Goal: Task Accomplishment & Management: Use online tool/utility

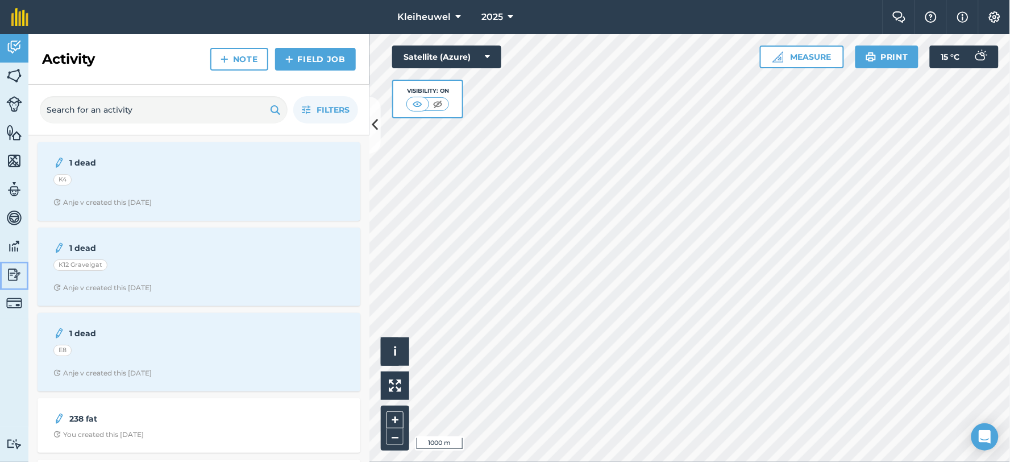
click at [15, 279] on img at bounding box center [14, 274] width 16 height 17
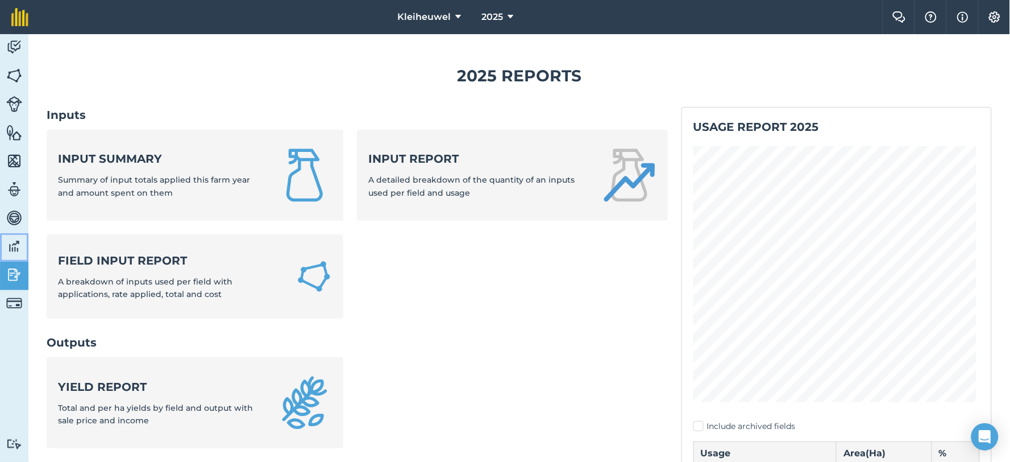
click at [15, 248] on img at bounding box center [14, 246] width 16 height 17
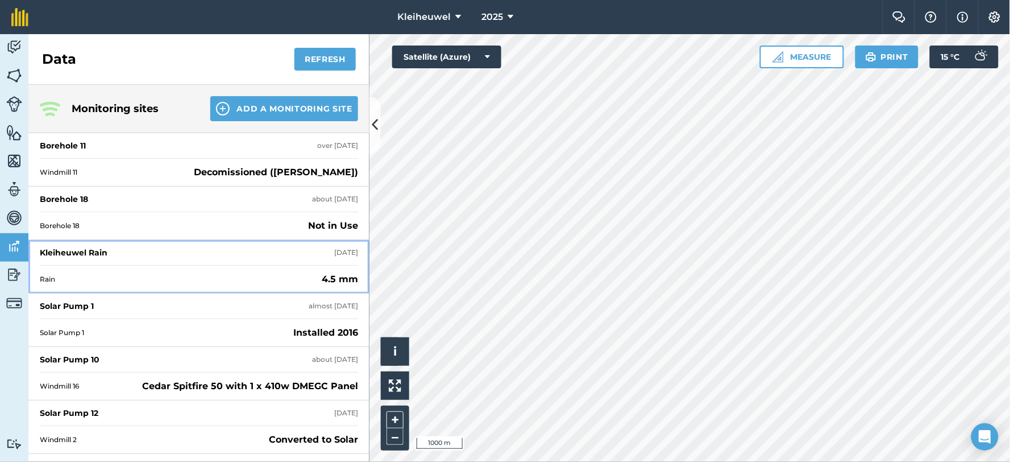
click at [98, 251] on div "Kleiheuwel Rain" at bounding box center [74, 252] width 68 height 11
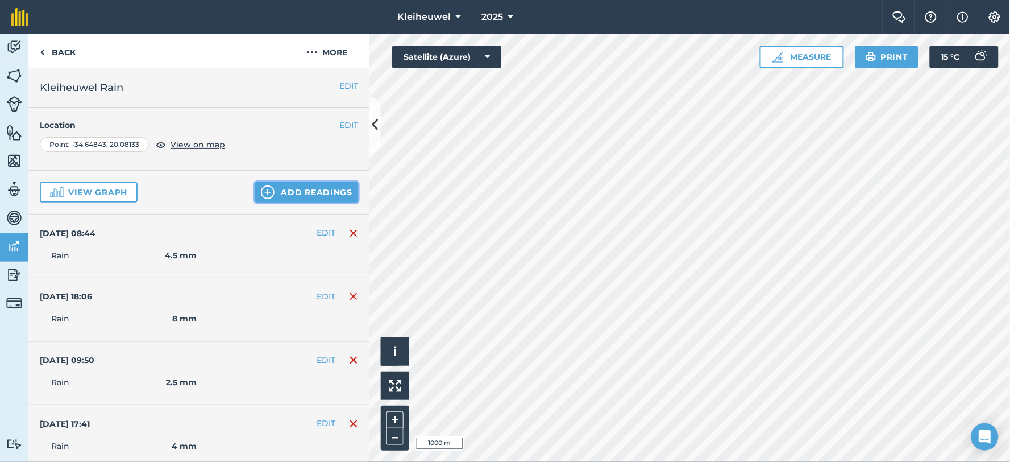
click at [264, 187] on img at bounding box center [268, 192] width 14 height 14
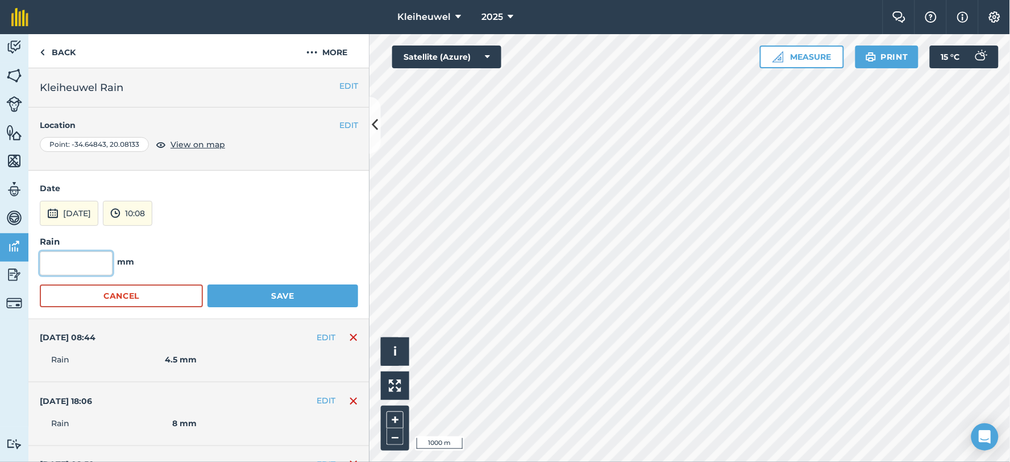
click at [94, 260] on input "text" at bounding box center [76, 263] width 73 height 24
type input "2.5"
click at [281, 295] on button "Save" at bounding box center [283, 295] width 151 height 23
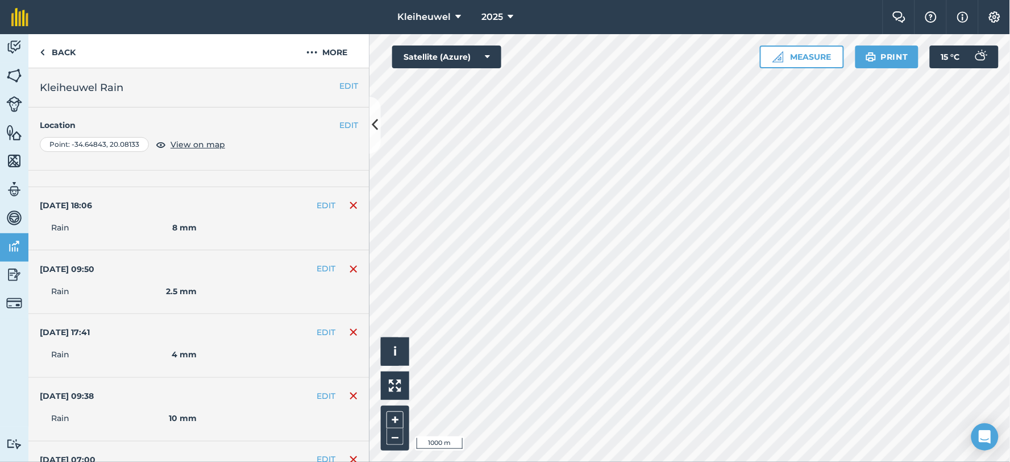
scroll to position [126, 0]
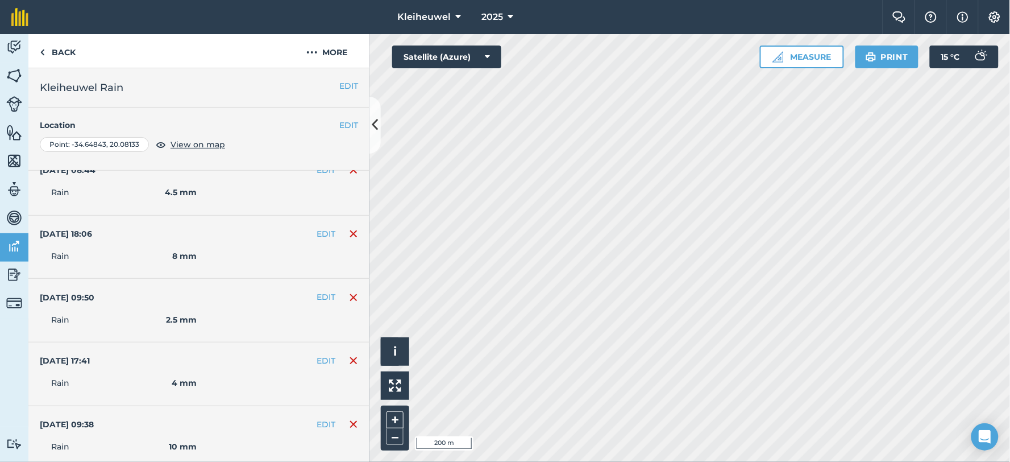
click at [877, 15] on div "Kleiheuwel 2025 Farm Chat Help Info Settings Kleiheuwel - 2025 Reproduced with …" at bounding box center [505, 231] width 1010 height 462
